Goal: Transaction & Acquisition: Purchase product/service

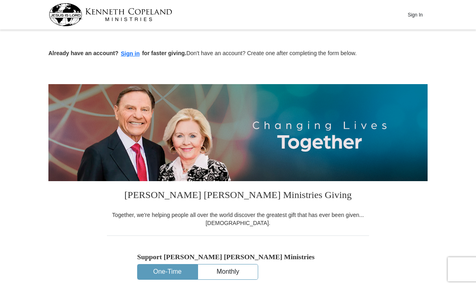
click at [132, 58] on button "Sign in" at bounding box center [130, 53] width 24 height 9
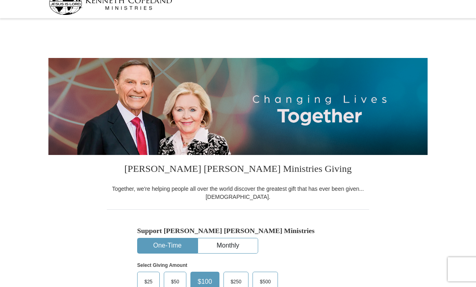
select select "SC"
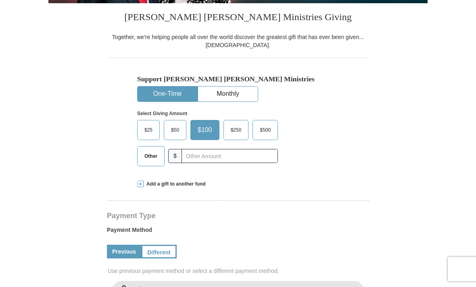
scroll to position [163, 0]
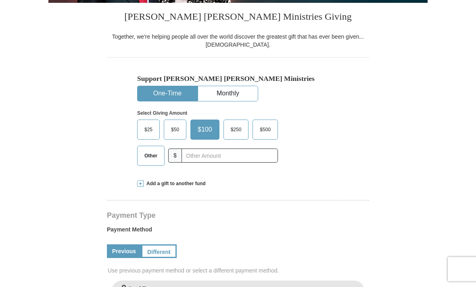
click at [154, 155] on span "Other" at bounding box center [150, 156] width 21 height 12
click at [0, 0] on input "Other" at bounding box center [0, 0] width 0 height 0
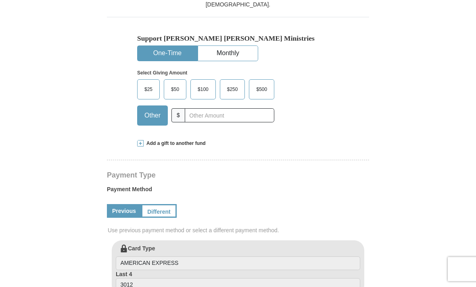
scroll to position [168, 0]
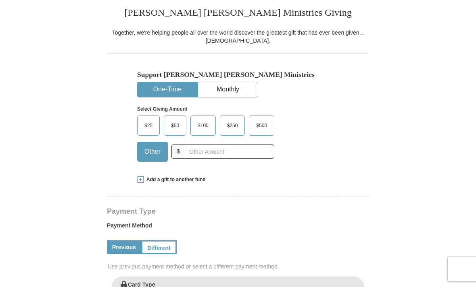
click at [145, 178] on span "Add a gift to another fund" at bounding box center [174, 180] width 62 height 7
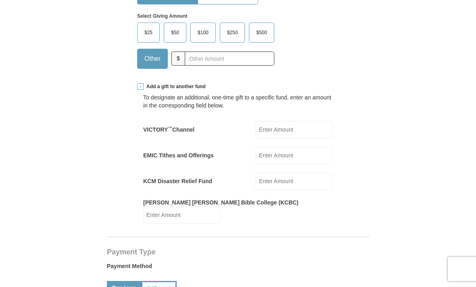
scroll to position [262, 0]
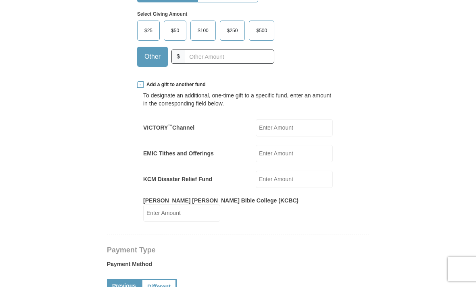
click at [306, 127] on input "VICTORY ™ Channel" at bounding box center [294, 128] width 77 height 17
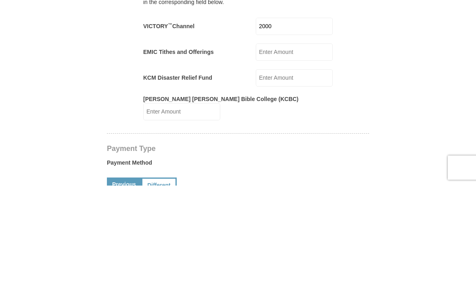
type input "2000"
click at [307, 171] on input "KCM Disaster Relief Fund" at bounding box center [294, 179] width 77 height 17
type input "2000"
click at [220, 205] on input "[PERSON_NAME] [PERSON_NAME] Bible College (KCBC)" at bounding box center [181, 213] width 77 height 17
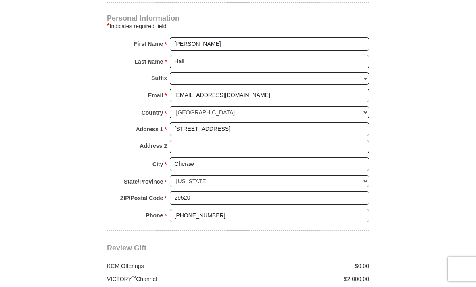
scroll to position [579, 0]
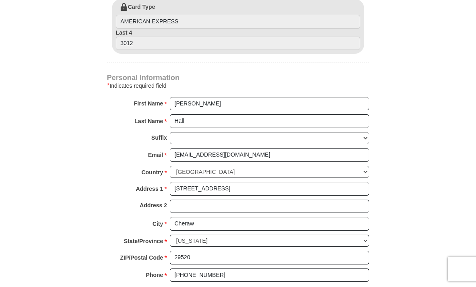
type input "1000"
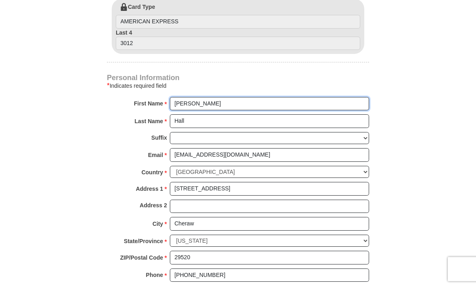
click at [240, 98] on input "[PERSON_NAME]" at bounding box center [269, 105] width 199 height 14
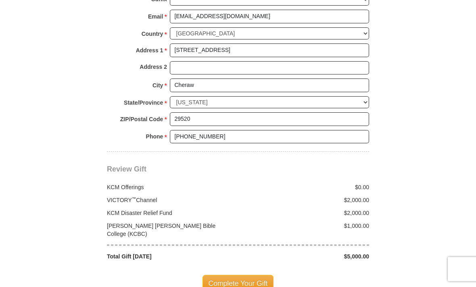
scroll to position [718, 0]
type input "[PERSON_NAME] [PERSON_NAME]"
click at [252, 275] on span "Complete Your Gift" at bounding box center [237, 283] width 71 height 17
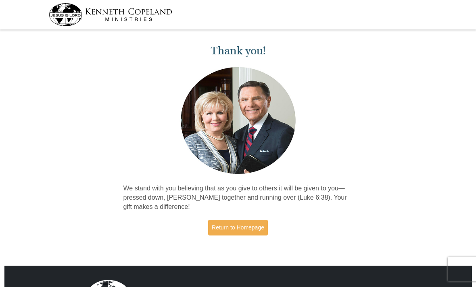
click at [235, 228] on link "Return to Homepage" at bounding box center [238, 228] width 60 height 16
